Goal: Task Accomplishment & Management: Complete application form

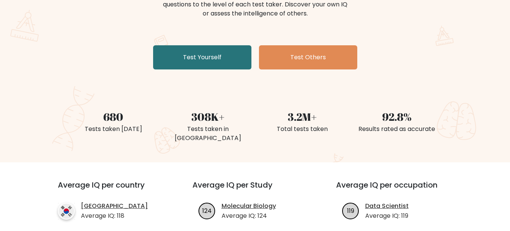
scroll to position [113, 0]
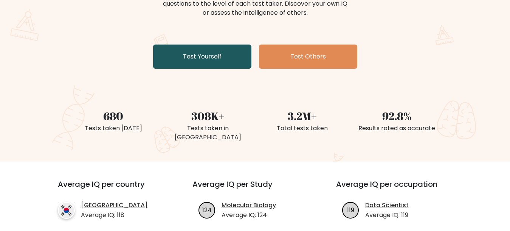
click at [216, 54] on link "Test Yourself" at bounding box center [202, 57] width 98 height 24
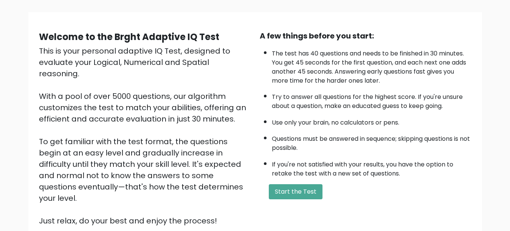
scroll to position [115, 0]
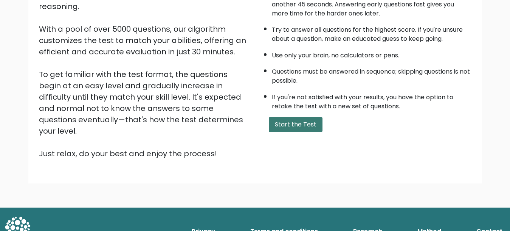
click at [314, 127] on button "Start the Test" at bounding box center [296, 124] width 54 height 15
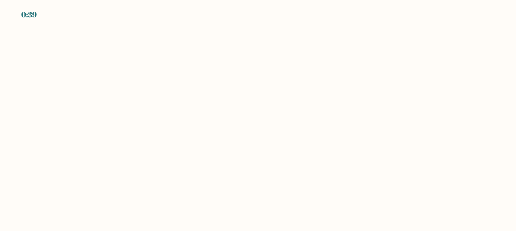
drag, startPoint x: 180, startPoint y: 110, endPoint x: 246, endPoint y: 150, distance: 77.1
click at [220, 153] on body "0:39" at bounding box center [258, 115] width 516 height 231
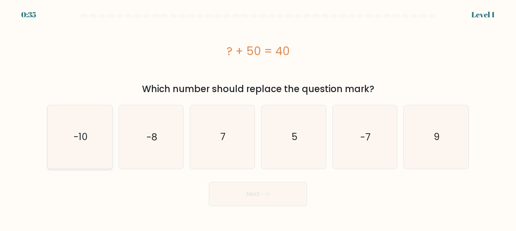
click at [80, 142] on text "-10" at bounding box center [80, 136] width 14 height 13
click at [258, 118] on input "a. -10" at bounding box center [258, 117] width 0 height 2
radio input "true"
click at [256, 194] on button "Next" at bounding box center [258, 194] width 98 height 24
click at [243, 190] on button "Next" at bounding box center [258, 194] width 98 height 24
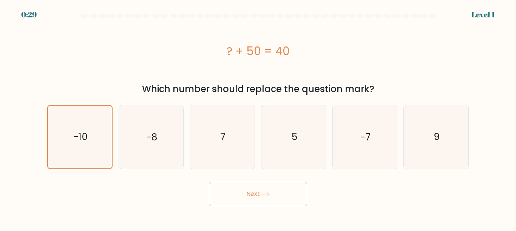
click at [251, 192] on button "Next" at bounding box center [258, 194] width 98 height 24
click at [266, 192] on icon at bounding box center [265, 194] width 10 height 4
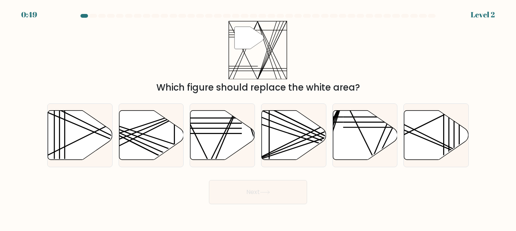
drag, startPoint x: 154, startPoint y: 87, endPoint x: 360, endPoint y: 88, distance: 206.1
click at [360, 88] on div "Which figure should replace the white area?" at bounding box center [258, 88] width 413 height 14
click at [361, 89] on div "Which figure should replace the white area?" at bounding box center [258, 88] width 413 height 14
click at [224, 121] on icon at bounding box center [223, 135] width 65 height 50
click at [258, 118] on input "c." at bounding box center [258, 117] width 0 height 2
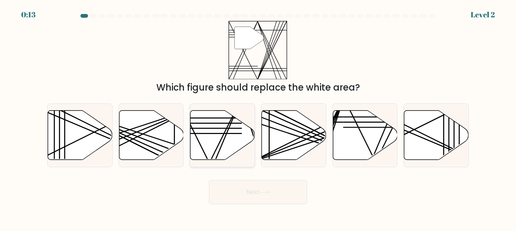
radio input "true"
click at [265, 197] on button "Next" at bounding box center [258, 192] width 98 height 24
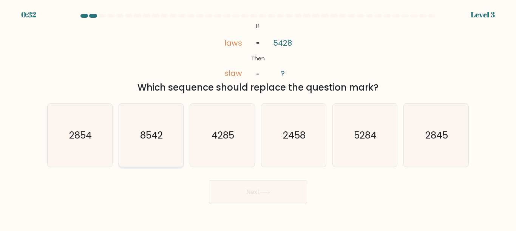
click at [153, 139] on text "8542" at bounding box center [152, 135] width 23 height 13
click at [258, 118] on input "b. 8542" at bounding box center [258, 117] width 0 height 2
radio input "true"
click at [267, 189] on button "Next" at bounding box center [258, 192] width 98 height 24
click at [253, 192] on button "Next" at bounding box center [258, 192] width 98 height 24
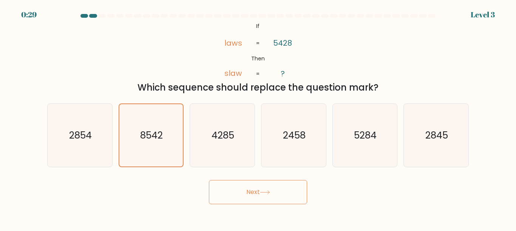
click at [269, 192] on icon at bounding box center [265, 193] width 10 height 4
click at [270, 189] on button "Next" at bounding box center [258, 192] width 98 height 24
click at [253, 193] on button "Next" at bounding box center [258, 192] width 98 height 24
click at [252, 193] on button "Next" at bounding box center [258, 192] width 98 height 24
click at [277, 191] on button "Next" at bounding box center [258, 192] width 98 height 24
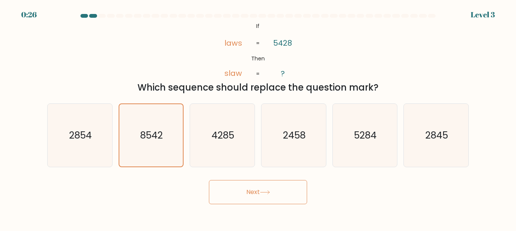
click at [277, 191] on button "Next" at bounding box center [258, 192] width 98 height 24
click at [266, 193] on icon at bounding box center [265, 193] width 10 height 4
click at [266, 193] on icon at bounding box center [264, 192] width 9 height 3
drag, startPoint x: 266, startPoint y: 192, endPoint x: 269, endPoint y: 196, distance: 4.9
click at [269, 196] on button "Next" at bounding box center [258, 192] width 98 height 24
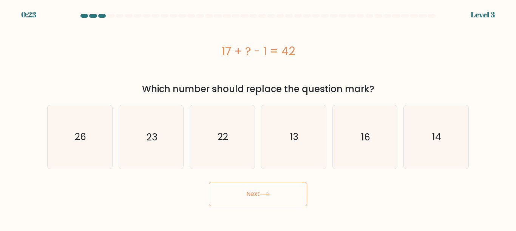
click at [209, 182] on button "Next" at bounding box center [258, 194] width 98 height 24
drag, startPoint x: 278, startPoint y: 194, endPoint x: 278, endPoint y: 198, distance: 3.8
click at [278, 198] on button "Next" at bounding box center [258, 194] width 98 height 24
click at [73, 138] on icon "26" at bounding box center [79, 136] width 63 height 63
click at [258, 118] on input "a. 26" at bounding box center [258, 117] width 0 height 2
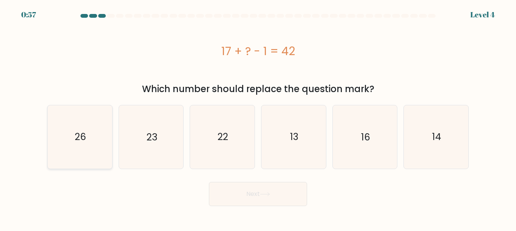
radio input "true"
click at [209, 182] on button "Next" at bounding box center [258, 194] width 98 height 24
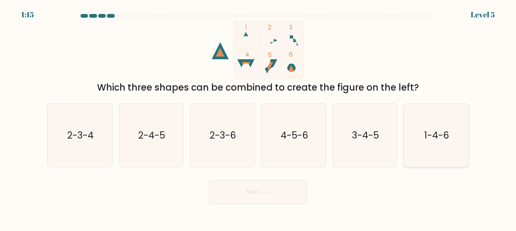
drag, startPoint x: 431, startPoint y: 125, endPoint x: 436, endPoint y: 130, distance: 6.7
click at [435, 130] on icon "1-4-6" at bounding box center [436, 135] width 63 height 63
click at [259, 118] on input "f. 1-4-6" at bounding box center [258, 117] width 0 height 2
radio input "true"
click at [209, 180] on button "Next" at bounding box center [258, 192] width 98 height 24
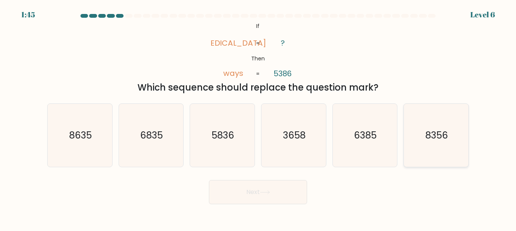
click at [424, 131] on icon "8356" at bounding box center [436, 135] width 63 height 63
click at [259, 118] on input "f. 8356" at bounding box center [258, 117] width 0 height 2
radio input "true"
click at [209, 180] on button "Next" at bounding box center [258, 192] width 98 height 24
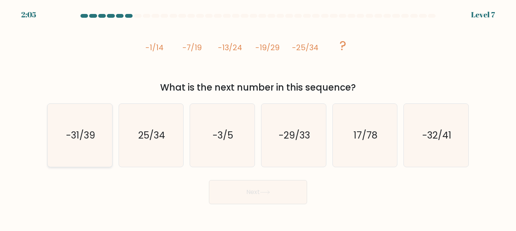
click at [84, 141] on icon "-31/39" at bounding box center [79, 135] width 63 height 63
click at [258, 118] on input "a. -31/39" at bounding box center [258, 117] width 0 height 2
radio input "true"
click at [209, 180] on button "Next" at bounding box center [258, 192] width 98 height 24
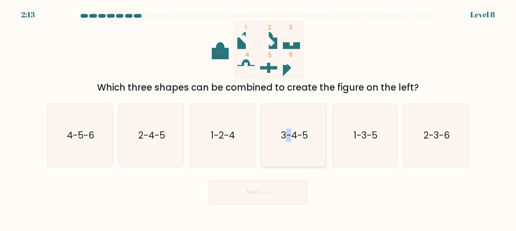
drag, startPoint x: 287, startPoint y: 134, endPoint x: 291, endPoint y: 133, distance: 4.7
click at [291, 133] on text "3-4-5" at bounding box center [294, 135] width 27 height 13
click at [306, 135] on text "3-4-5" at bounding box center [294, 135] width 27 height 13
click at [307, 135] on text "3-4-5" at bounding box center [294, 135] width 27 height 13
click at [259, 118] on input "d. 3-4-5" at bounding box center [258, 117] width 0 height 2
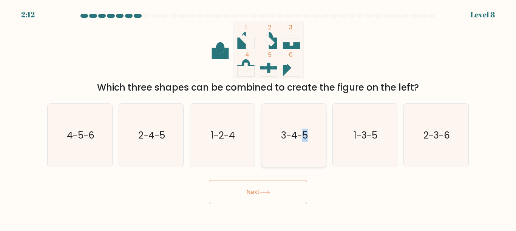
radio input "true"
click at [209, 180] on button "Next" at bounding box center [258, 192] width 98 height 24
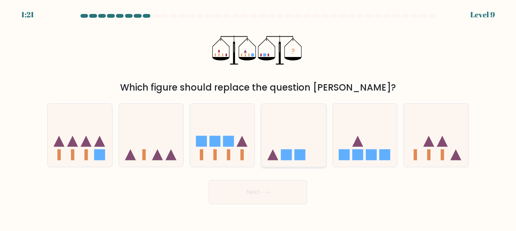
click at [295, 150] on icon at bounding box center [294, 135] width 65 height 53
click at [259, 118] on input "d." at bounding box center [258, 117] width 0 height 2
radio input "true"
click at [209, 180] on button "Next" at bounding box center [258, 192] width 98 height 24
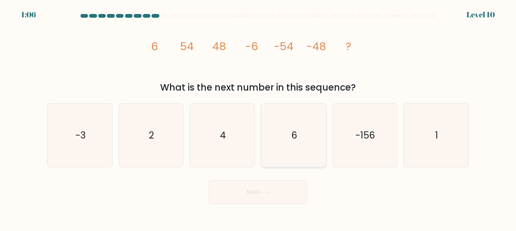
click at [282, 140] on icon "6" at bounding box center [293, 135] width 63 height 63
click at [259, 118] on input "d. 6" at bounding box center [258, 117] width 0 height 2
radio input "true"
click at [262, 187] on button "Next" at bounding box center [258, 192] width 98 height 24
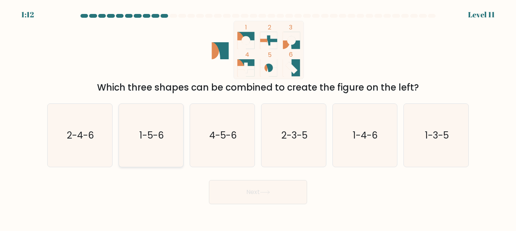
click at [159, 134] on text "1-5-6" at bounding box center [152, 135] width 25 height 13
click at [258, 118] on input "b. 1-5-6" at bounding box center [258, 117] width 0 height 2
radio input "true"
click at [209, 180] on button "Next" at bounding box center [258, 192] width 98 height 24
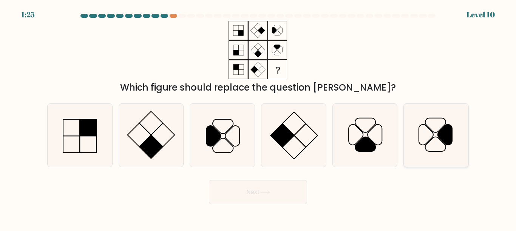
click at [439, 133] on icon at bounding box center [445, 134] width 14 height 20
click at [259, 118] on input "f." at bounding box center [258, 117] width 0 height 2
radio input "true"
click at [209, 180] on button "Next" at bounding box center [258, 192] width 98 height 24
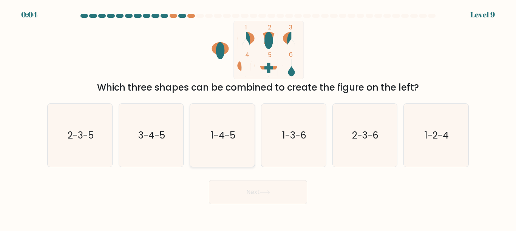
click at [237, 135] on icon "1-4-5" at bounding box center [222, 135] width 63 height 63
click at [258, 118] on input "c. 1-4-5" at bounding box center [258, 117] width 0 height 2
radio input "true"
click at [268, 192] on icon at bounding box center [265, 193] width 10 height 4
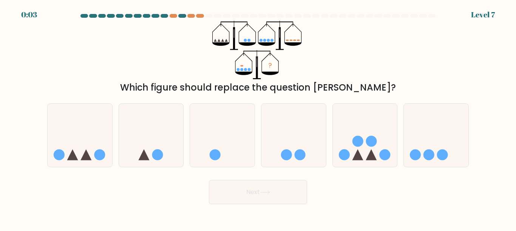
drag, startPoint x: 104, startPoint y: 155, endPoint x: 115, endPoint y: 153, distance: 10.8
click at [105, 156] on circle at bounding box center [100, 154] width 11 height 11
click at [258, 118] on input "a." at bounding box center [258, 117] width 0 height 2
radio input "true"
click at [271, 197] on button "Next" at bounding box center [258, 192] width 98 height 24
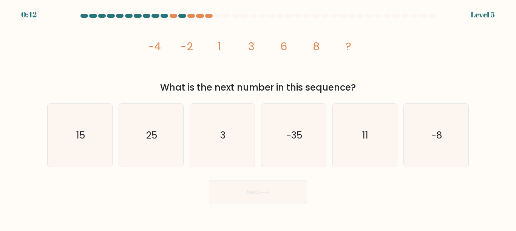
drag, startPoint x: 161, startPoint y: 87, endPoint x: 377, endPoint y: 79, distance: 215.7
click at [366, 83] on div "What is the next number in this sequence?" at bounding box center [258, 88] width 413 height 14
click at [382, 76] on div "image/svg+xml -4 -2 1 3 6 8 ? What is the next number in this sequence?" at bounding box center [258, 58] width 431 height 74
click at [370, 138] on icon "11" at bounding box center [364, 135] width 63 height 63
click at [259, 118] on input "e. 11" at bounding box center [258, 117] width 0 height 2
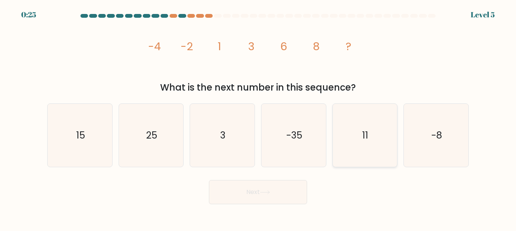
radio input "true"
click at [267, 191] on icon at bounding box center [265, 193] width 10 height 4
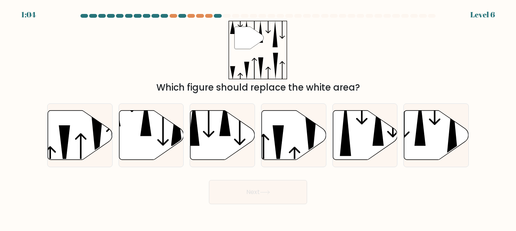
drag, startPoint x: 154, startPoint y: 92, endPoint x: 372, endPoint y: 90, distance: 217.8
click at [370, 90] on div "Which figure should replace the white area?" at bounding box center [258, 88] width 413 height 14
click at [375, 73] on div "" Which figure should replace the white area?" at bounding box center [258, 58] width 431 height 74
click at [223, 128] on icon at bounding box center [225, 116] width 11 height 39
click at [258, 118] on input "c." at bounding box center [258, 117] width 0 height 2
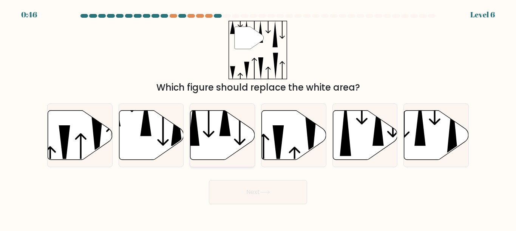
radio input "true"
click at [273, 202] on button "Next" at bounding box center [258, 192] width 98 height 24
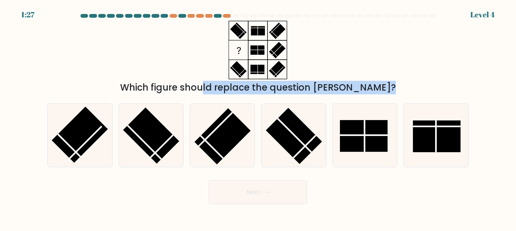
drag, startPoint x: 168, startPoint y: 91, endPoint x: 346, endPoint y: 100, distance: 177.5
click at [339, 102] on form at bounding box center [258, 109] width 516 height 191
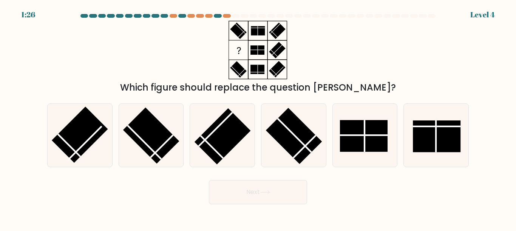
click at [357, 77] on div "Which figure should replace the question mark?" at bounding box center [258, 58] width 431 height 74
click at [294, 134] on icon at bounding box center [293, 135] width 63 height 63
click at [259, 118] on input "d." at bounding box center [258, 117] width 0 height 2
radio input "true"
click at [271, 190] on button "Next" at bounding box center [258, 192] width 98 height 24
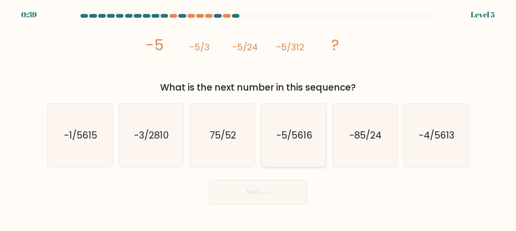
click at [267, 143] on icon "-5/5616" at bounding box center [293, 135] width 63 height 63
click at [259, 118] on input "d. -5/5616" at bounding box center [258, 117] width 0 height 2
radio input "true"
drag, startPoint x: 230, startPoint y: 183, endPoint x: 231, endPoint y: 191, distance: 7.6
click at [231, 191] on button "Next" at bounding box center [258, 192] width 98 height 24
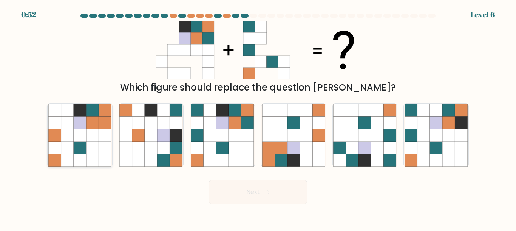
click at [65, 149] on icon at bounding box center [67, 148] width 12 height 12
click at [258, 118] on input "a." at bounding box center [258, 117] width 0 height 2
radio input "true"
click at [262, 188] on button "Next" at bounding box center [258, 192] width 98 height 24
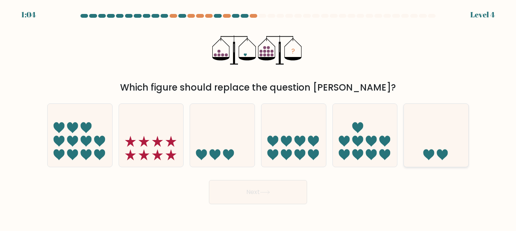
click at [441, 146] on icon at bounding box center [436, 135] width 65 height 53
click at [259, 118] on input "f." at bounding box center [258, 117] width 0 height 2
radio input "true"
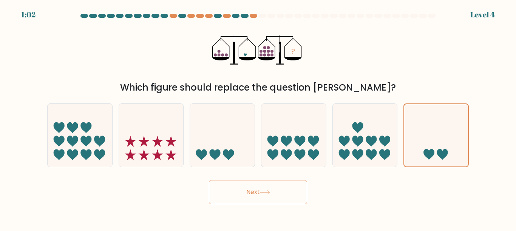
click at [282, 198] on button "Next" at bounding box center [258, 192] width 98 height 24
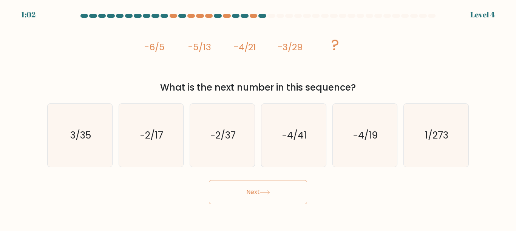
click at [268, 198] on button "Next" at bounding box center [258, 192] width 98 height 24
drag, startPoint x: 178, startPoint y: 84, endPoint x: 371, endPoint y: 86, distance: 193.2
click at [361, 90] on div "What is the next number in this sequence?" at bounding box center [258, 88] width 413 height 14
click at [378, 85] on div "What is the next number in this sequence?" at bounding box center [258, 88] width 413 height 14
click at [229, 140] on text "-2/37" at bounding box center [223, 135] width 25 height 13
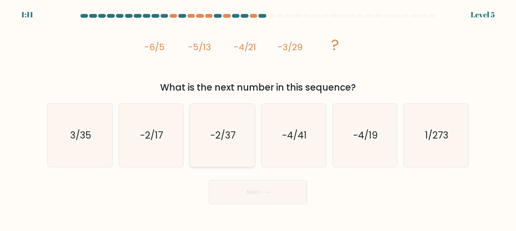
click at [258, 118] on input "c. -2/37" at bounding box center [258, 117] width 0 height 2
radio input "true"
click at [265, 191] on icon at bounding box center [265, 193] width 10 height 4
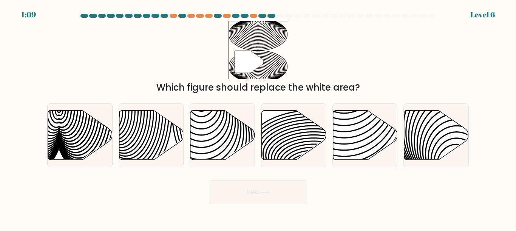
click at [262, 188] on button "Next" at bounding box center [258, 192] width 98 height 24
drag, startPoint x: 206, startPoint y: 90, endPoint x: 370, endPoint y: 85, distance: 164.5
click at [369, 85] on div "Which figure should replace the white area?" at bounding box center [258, 88] width 413 height 14
click at [374, 76] on div "" Which figure should replace the white area?" at bounding box center [258, 58] width 431 height 74
click at [291, 139] on icon at bounding box center [314, 142] width 130 height 65
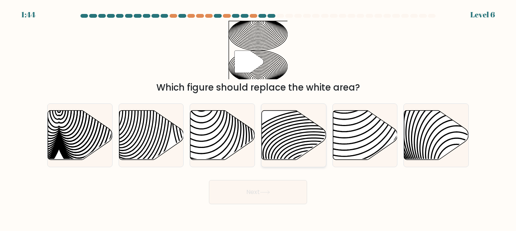
click at [259, 118] on input "d." at bounding box center [258, 117] width 0 height 2
radio input "true"
click at [262, 186] on button "Next" at bounding box center [258, 192] width 98 height 24
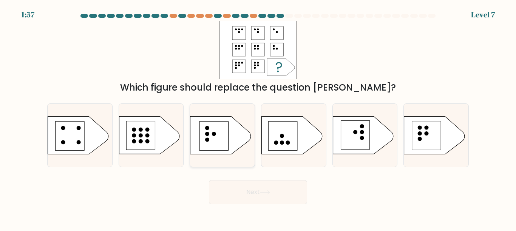
click at [220, 130] on rect at bounding box center [214, 136] width 29 height 29
click at [258, 118] on input "c." at bounding box center [258, 117] width 0 height 2
radio input "true"
click at [252, 188] on button "Next" at bounding box center [258, 192] width 98 height 24
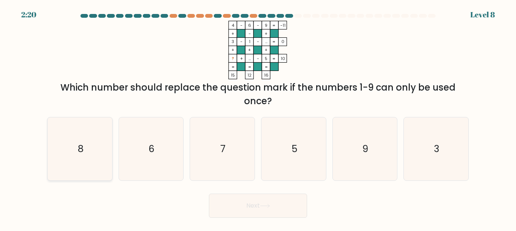
click at [91, 151] on icon "8" at bounding box center [79, 149] width 63 height 63
click at [258, 118] on input "a. 8" at bounding box center [258, 117] width 0 height 2
radio input "true"
click at [260, 203] on button "Next" at bounding box center [258, 206] width 98 height 24
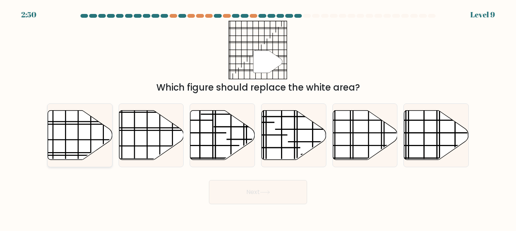
click at [88, 140] on line at bounding box center [58, 140] width 129 height 0
click at [258, 118] on input "a." at bounding box center [258, 117] width 0 height 2
radio input "true"
click at [257, 188] on button "Next" at bounding box center [258, 192] width 98 height 24
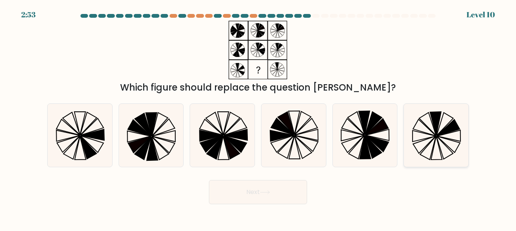
click at [430, 152] on icon at bounding box center [436, 135] width 63 height 63
click at [259, 118] on input "f." at bounding box center [258, 117] width 0 height 2
radio input "true"
click at [267, 192] on icon at bounding box center [265, 193] width 10 height 4
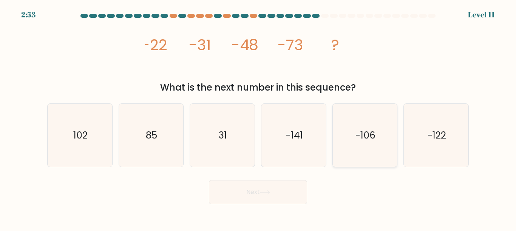
click at [361, 131] on text "-106" at bounding box center [366, 135] width 20 height 13
click at [259, 118] on input "e. -106" at bounding box center [258, 117] width 0 height 2
radio input "true"
click at [261, 188] on button "Next" at bounding box center [258, 192] width 98 height 24
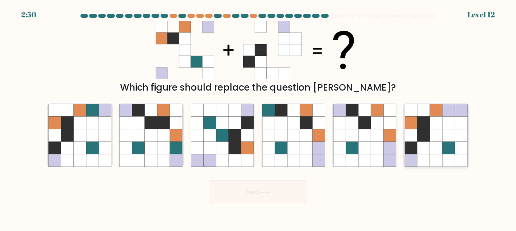
click at [429, 112] on icon at bounding box center [424, 110] width 12 height 12
click at [259, 116] on input "f." at bounding box center [258, 117] width 0 height 2
radio input "true"
click at [271, 190] on button "Next" at bounding box center [258, 192] width 98 height 24
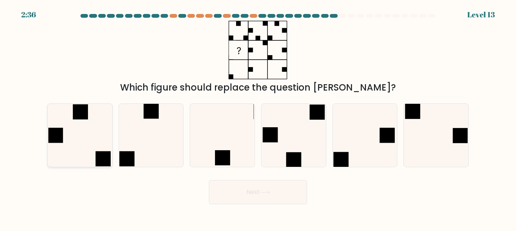
click at [61, 105] on icon at bounding box center [79, 135] width 63 height 63
click at [258, 116] on input "a." at bounding box center [258, 117] width 0 height 2
radio input "true"
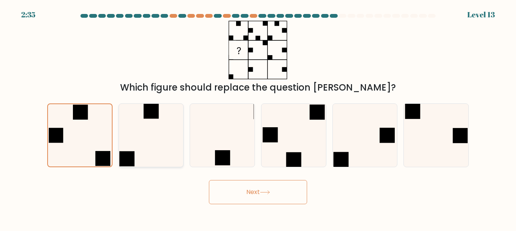
click at [159, 120] on icon at bounding box center [150, 135] width 63 height 63
click at [258, 118] on input "b." at bounding box center [258, 117] width 0 height 2
radio input "true"
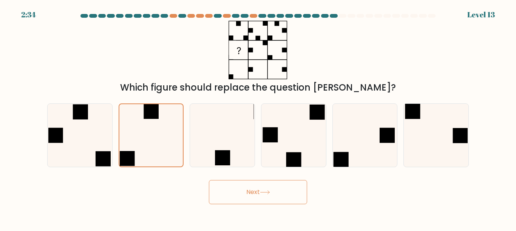
click at [260, 195] on button "Next" at bounding box center [258, 192] width 98 height 24
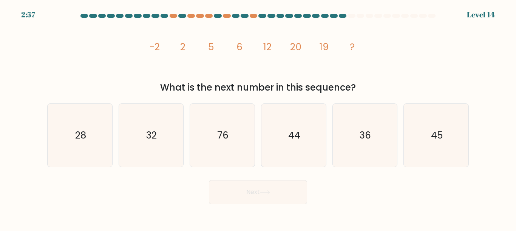
drag, startPoint x: 162, startPoint y: 88, endPoint x: 387, endPoint y: 88, distance: 224.6
click at [387, 88] on div "What is the next number in this sequence?" at bounding box center [258, 88] width 413 height 14
click at [389, 86] on div "What is the next number in this sequence?" at bounding box center [258, 88] width 413 height 14
click at [150, 136] on text "32" at bounding box center [152, 135] width 11 height 13
click at [258, 118] on input "b. 32" at bounding box center [258, 117] width 0 height 2
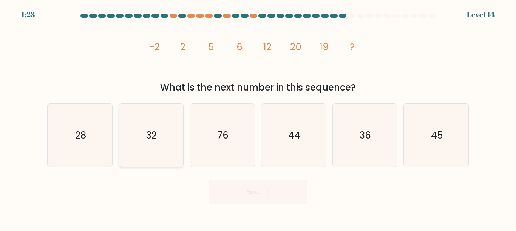
radio input "true"
click at [97, 141] on icon "28" at bounding box center [79, 135] width 63 height 63
click at [258, 118] on input "a. 28" at bounding box center [258, 117] width 0 height 2
radio input "true"
click at [247, 187] on button "Next" at bounding box center [258, 192] width 98 height 24
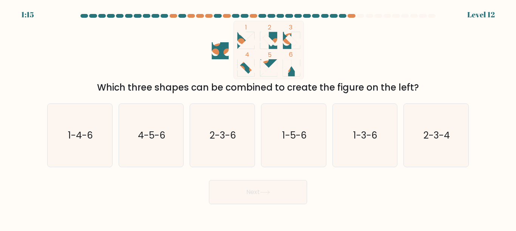
click at [246, 185] on button "Next" at bounding box center [258, 192] width 98 height 24
click at [311, 139] on icon "1-5-6" at bounding box center [293, 135] width 63 height 63
click at [259, 118] on input "d. 1-5-6" at bounding box center [258, 117] width 0 height 2
radio input "true"
click at [276, 195] on button "Next" at bounding box center [258, 192] width 98 height 24
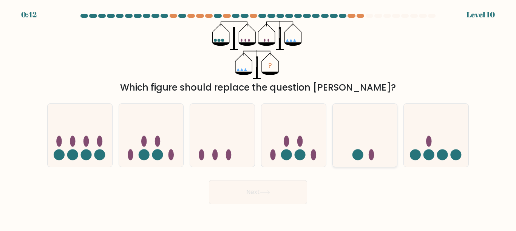
click at [344, 152] on icon at bounding box center [365, 135] width 65 height 53
click at [259, 118] on input "e." at bounding box center [258, 117] width 0 height 2
radio input "true"
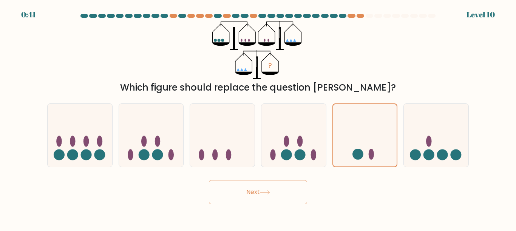
click at [264, 196] on button "Next" at bounding box center [258, 192] width 98 height 24
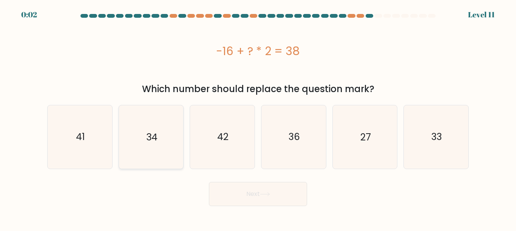
click at [161, 133] on icon "34" at bounding box center [150, 136] width 63 height 63
click at [258, 118] on input "b. 34" at bounding box center [258, 117] width 0 height 2
radio input "true"
click at [257, 193] on button "Next" at bounding box center [258, 194] width 98 height 24
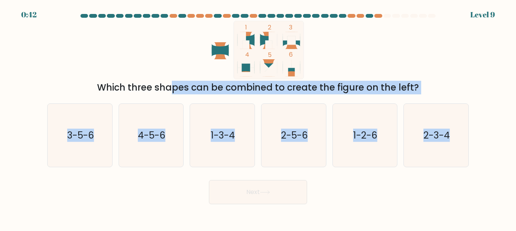
drag, startPoint x: 113, startPoint y: 90, endPoint x: 450, endPoint y: 99, distance: 337.7
click at [450, 99] on form at bounding box center [258, 109] width 516 height 191
click at [439, 90] on div "Which three shapes can be combined to create the figure on the left?" at bounding box center [258, 88] width 413 height 14
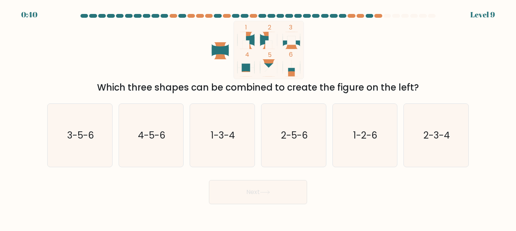
click at [329, 73] on icon "1 2 3 4 5 6" at bounding box center [258, 50] width 203 height 59
click at [365, 129] on icon "1-2-6" at bounding box center [364, 135] width 63 height 63
click at [259, 197] on button "Next" at bounding box center [258, 192] width 98 height 24
click at [260, 194] on button "Next" at bounding box center [258, 192] width 98 height 24
click at [369, 126] on icon "1-2-6" at bounding box center [364, 135] width 63 height 63
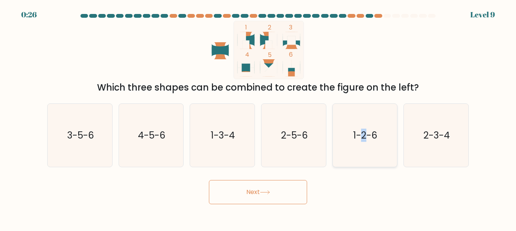
click at [259, 118] on input "e. 1-2-6" at bounding box center [258, 117] width 0 height 2
radio input "true"
click at [264, 195] on button "Next" at bounding box center [258, 192] width 98 height 24
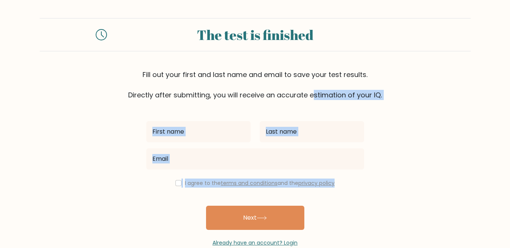
drag, startPoint x: 206, startPoint y: 91, endPoint x: 363, endPoint y: 183, distance: 181.3
click at [363, 183] on form "The test is finished Fill out your first and last name and email to save your t…" at bounding box center [255, 132] width 510 height 229
click at [385, 171] on form "The test is finished Fill out your first and last name and email to save your t…" at bounding box center [255, 132] width 510 height 229
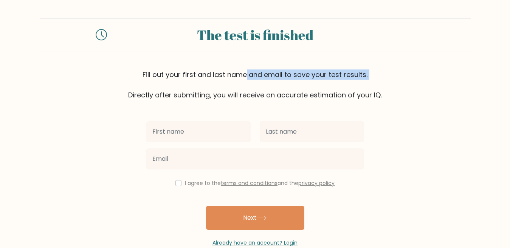
drag, startPoint x: 137, startPoint y: 75, endPoint x: 424, endPoint y: 76, distance: 286.6
click at [426, 79] on div "Fill out your first and last name and email to save your test results. Directly…" at bounding box center [255, 85] width 431 height 31
click at [420, 130] on form "The test is finished Fill out your first and last name and email to save your t…" at bounding box center [255, 132] width 510 height 229
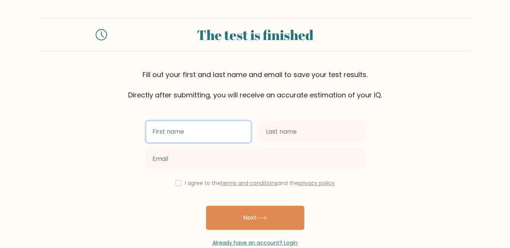
click at [190, 140] on input "text" at bounding box center [198, 131] width 104 height 21
click at [188, 134] on input "text" at bounding box center [198, 131] width 104 height 21
type input "[PERSON_NAME]"
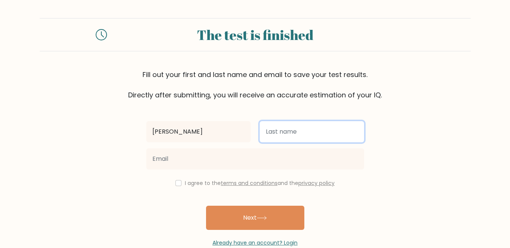
click at [322, 134] on input "text" at bounding box center [312, 131] width 104 height 21
type input "a"
type input "san"
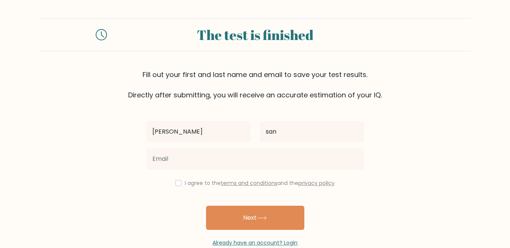
click at [425, 92] on div "Fill out your first and last name and email to save your test results. Directly…" at bounding box center [255, 85] width 431 height 31
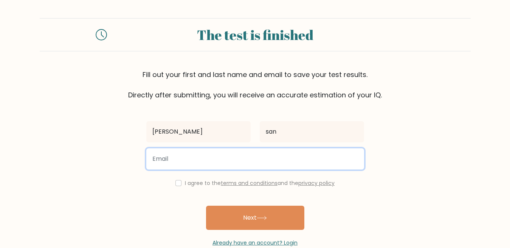
click at [182, 164] on input "email" at bounding box center [255, 159] width 218 height 21
type input "sabarisan"
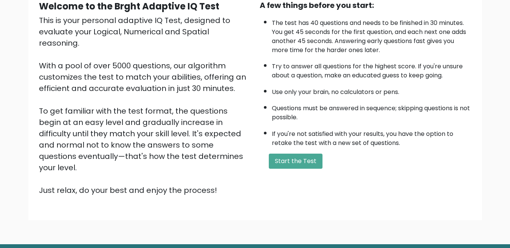
scroll to position [60, 0]
